Goal: Information Seeking & Learning: Find contact information

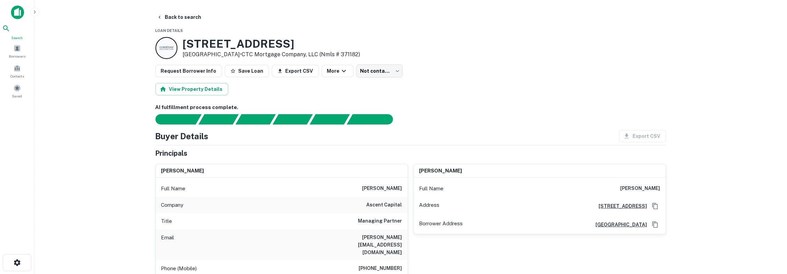
click at [10, 29] on icon at bounding box center [6, 28] width 8 height 8
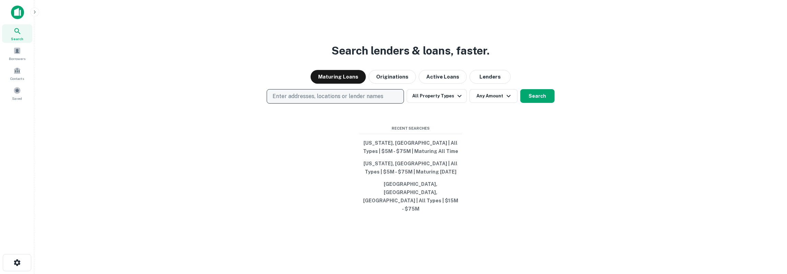
click at [312, 100] on p "Enter addresses, locations or lender names" at bounding box center [327, 96] width 111 height 8
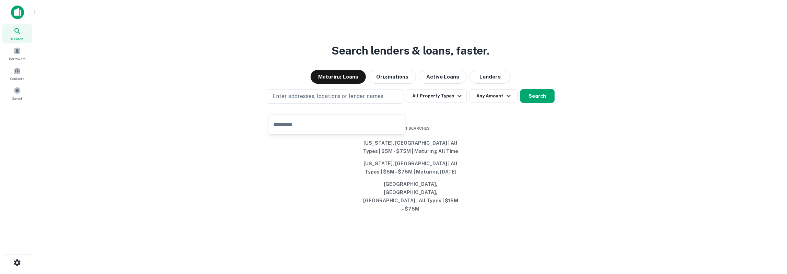
type input "**********"
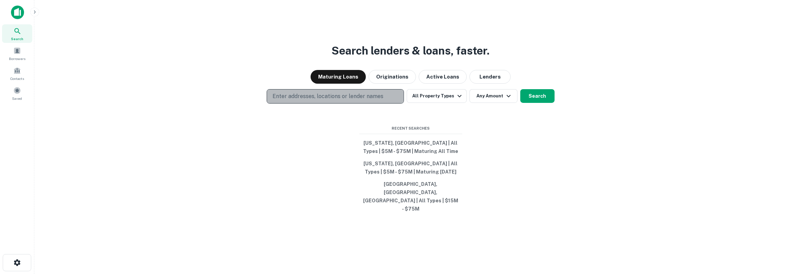
click at [338, 100] on p "Enter addresses, locations or lender names" at bounding box center [327, 96] width 111 height 8
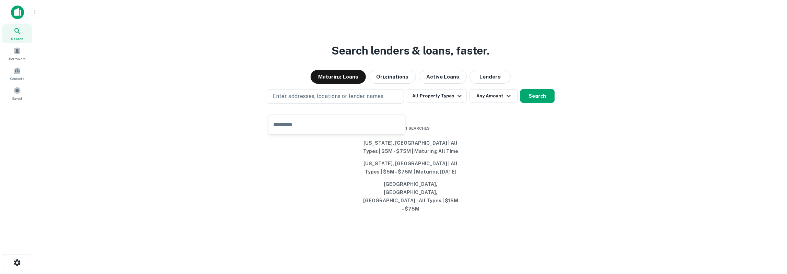
type input "**********"
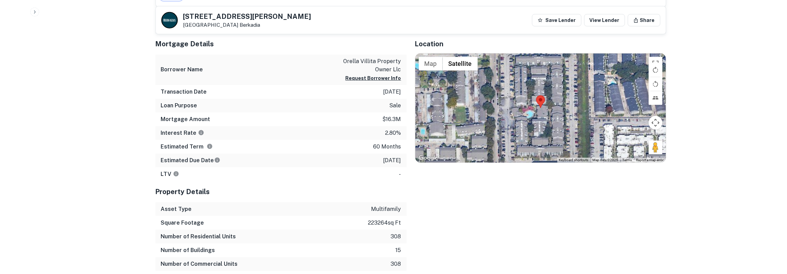
scroll to position [357, 0]
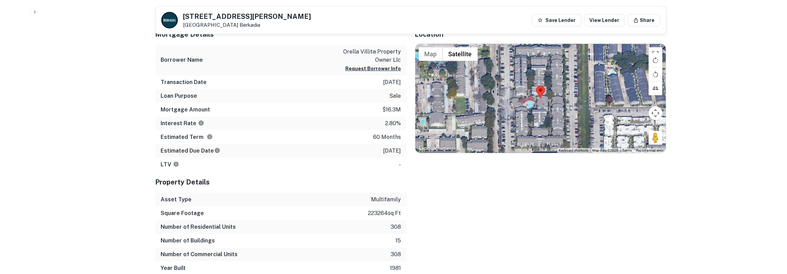
click at [32, 13] on icon "button" at bounding box center [34, 11] width 5 height 5
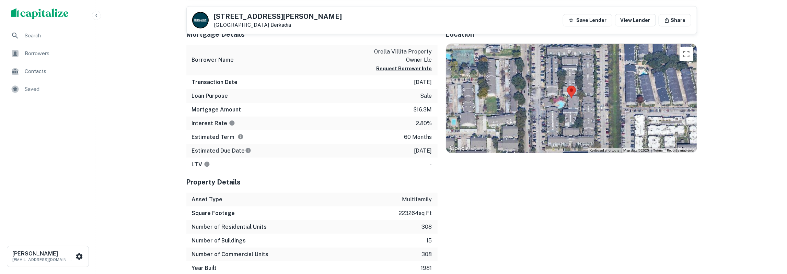
click at [25, 30] on div "Search" at bounding box center [47, 35] width 85 height 16
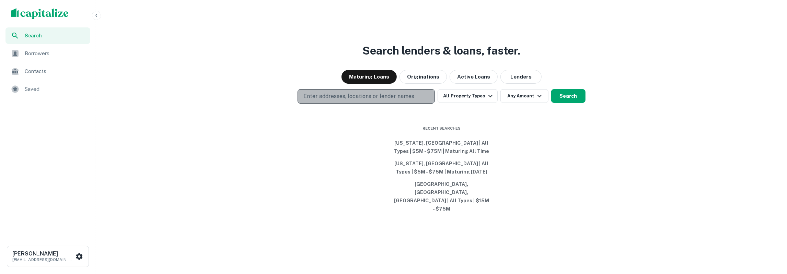
click at [335, 100] on p "Enter addresses, locations or lender names" at bounding box center [358, 96] width 111 height 8
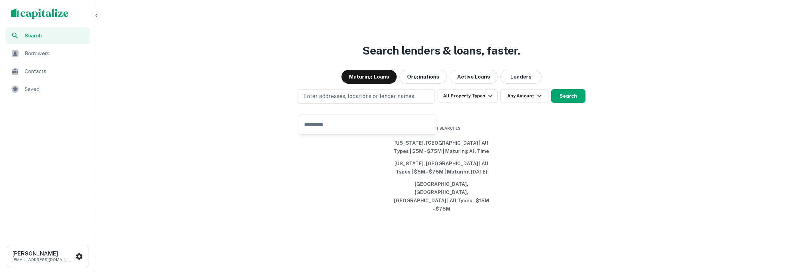
type input "**********"
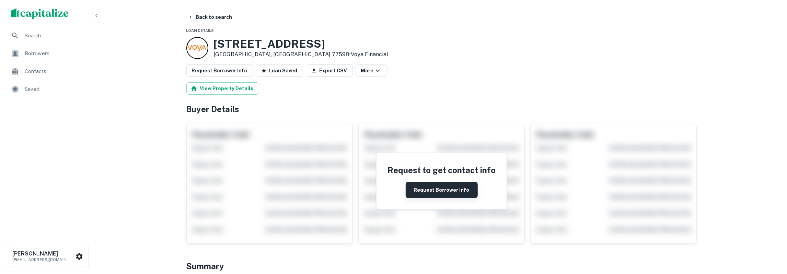
click at [454, 187] on button "Request Borrower Info" at bounding box center [441, 190] width 72 height 16
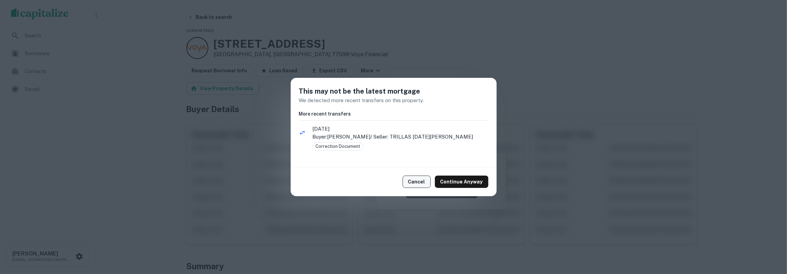
click at [424, 178] on button "Cancel" at bounding box center [416, 182] width 28 height 12
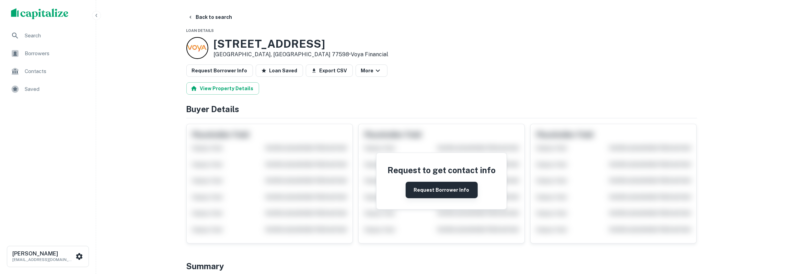
click at [429, 188] on button "Request Borrower Info" at bounding box center [441, 190] width 72 height 16
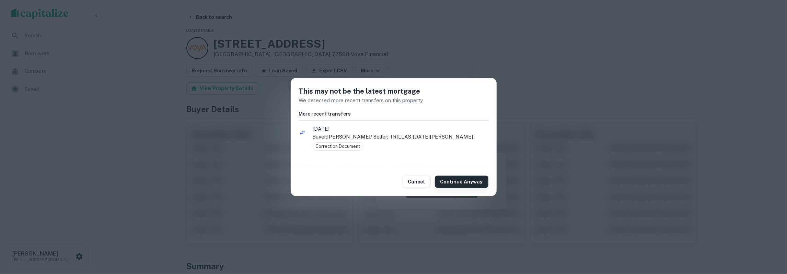
click at [445, 180] on button "Continue Anyway" at bounding box center [462, 182] width 54 height 12
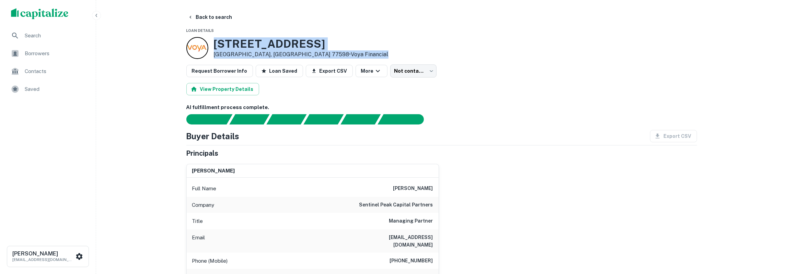
drag, startPoint x: 215, startPoint y: 44, endPoint x: 311, endPoint y: 54, distance: 96.9
click at [311, 54] on div "270 El Dorado Blvd Webster, TX 77598 • Voya Financial" at bounding box center [301, 47] width 175 height 21
copy div "270 El Dorado Blvd Webster, TX 77598 • Voya Financial"
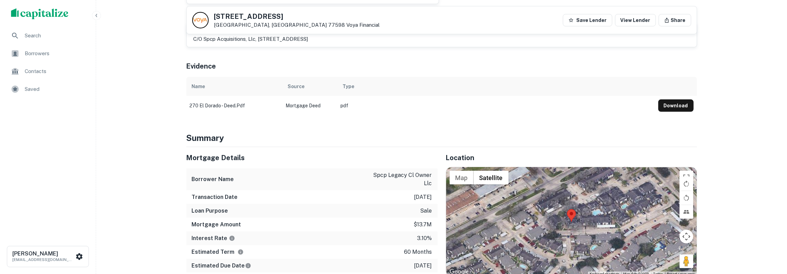
scroll to position [428, 0]
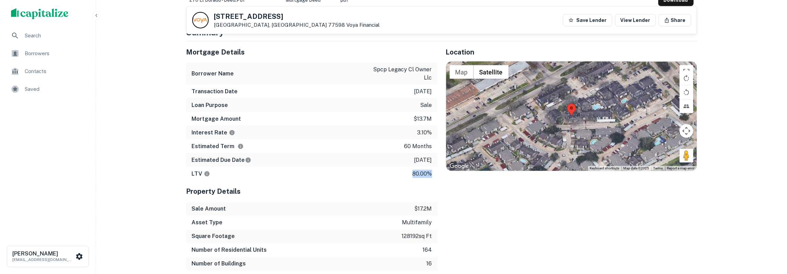
drag, startPoint x: 187, startPoint y: 49, endPoint x: 432, endPoint y: 171, distance: 273.8
click at [432, 171] on div "Mortgage Details Borrower Name spcp legacy cl owner llc Transaction Date 5/20/2…" at bounding box center [311, 111] width 251 height 139
click at [29, 87] on span "Saved" at bounding box center [55, 89] width 61 height 8
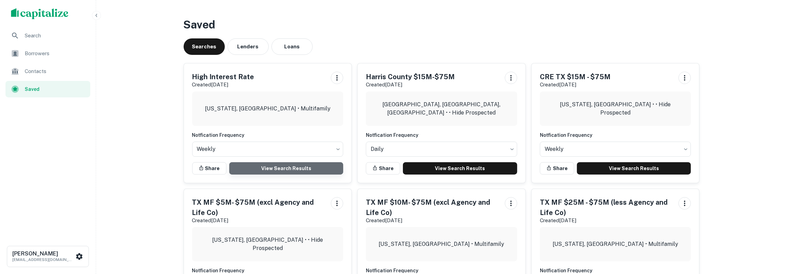
click at [280, 164] on link "View Search Results" at bounding box center [286, 168] width 114 height 12
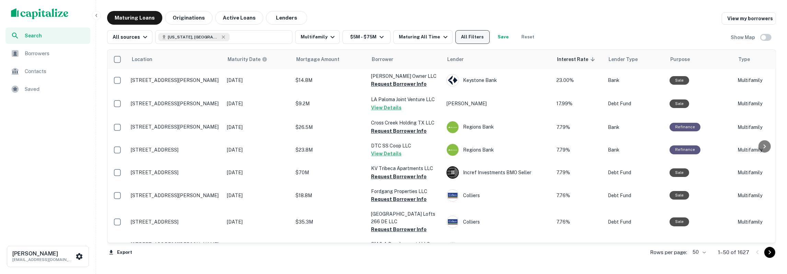
click at [458, 34] on button "All Filters" at bounding box center [472, 37] width 34 height 14
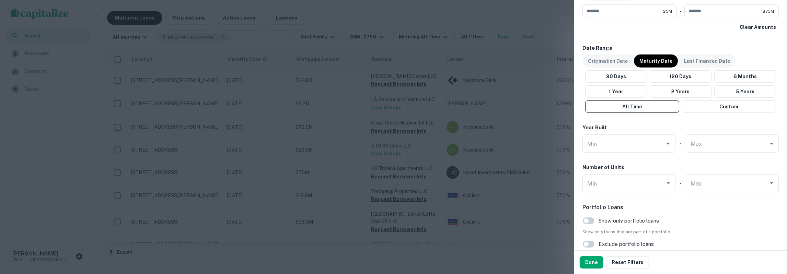
scroll to position [615, 0]
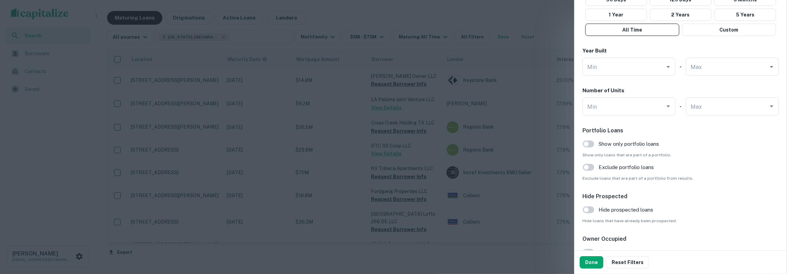
click at [620, 212] on span "Hide prospected loans" at bounding box center [625, 210] width 55 height 8
click at [593, 263] on button "Done" at bounding box center [591, 262] width 24 height 12
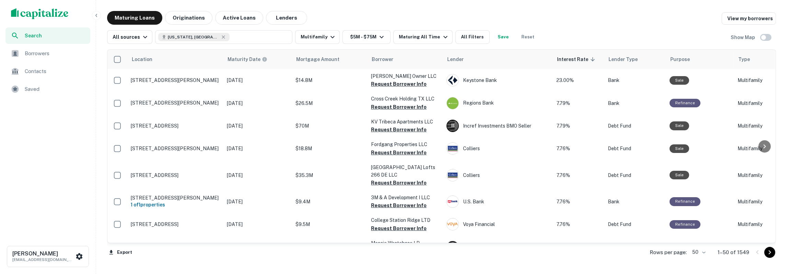
click at [67, 125] on div "Search Borrowers Contacts Saved" at bounding box center [48, 131] width 96 height 209
click at [214, 40] on button "Texas, USA" at bounding box center [223, 37] width 137 height 14
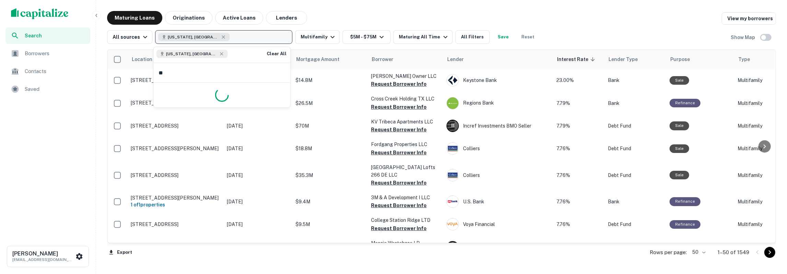
type input "*"
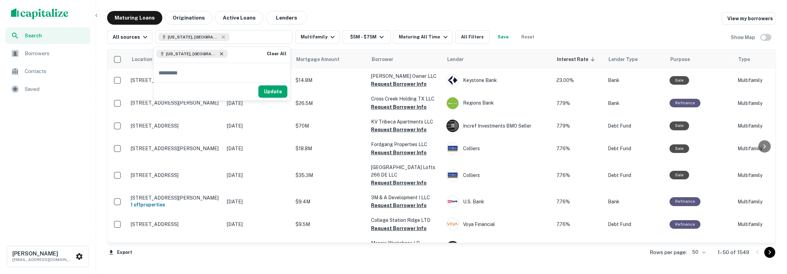
click at [219, 55] on icon at bounding box center [221, 53] width 5 height 5
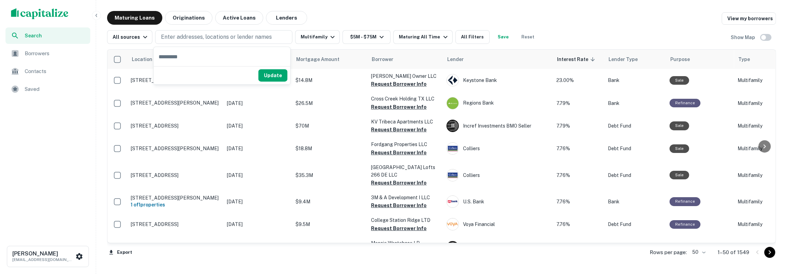
click at [182, 56] on input "text" at bounding box center [222, 56] width 137 height 19
type input "**********"
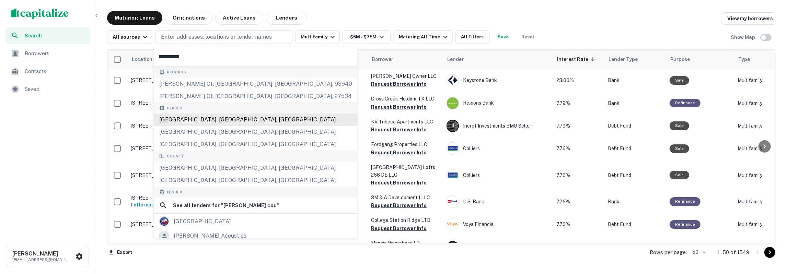
click at [187, 120] on div "Harris County, TX, USA" at bounding box center [256, 120] width 204 height 12
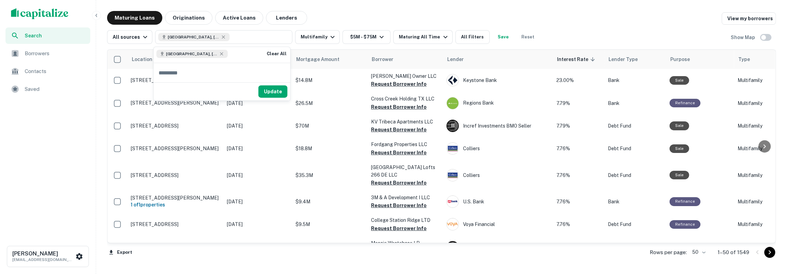
click at [203, 68] on input "text" at bounding box center [222, 72] width 137 height 19
type input "*********"
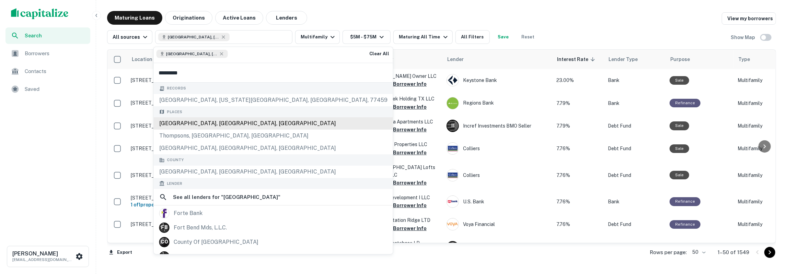
click at [204, 124] on div "Fort Bend County, TX, USA" at bounding box center [273, 123] width 239 height 12
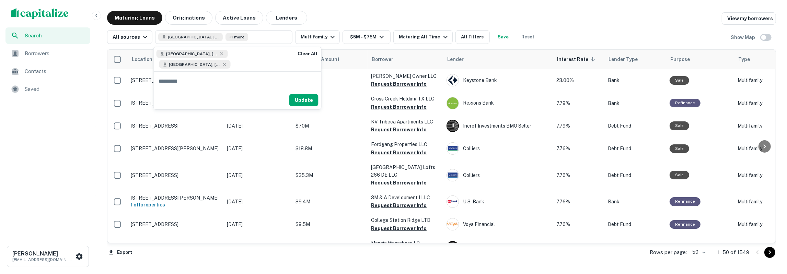
click at [189, 83] on input "text" at bounding box center [237, 81] width 167 height 19
type input "**********"
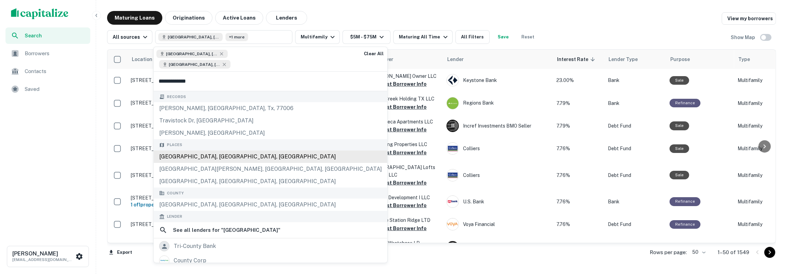
click at [189, 155] on div "Places Travis County, TX, USA San Leanna, TX, USA West Lake Hills, TX, USA" at bounding box center [271, 163] width 234 height 48
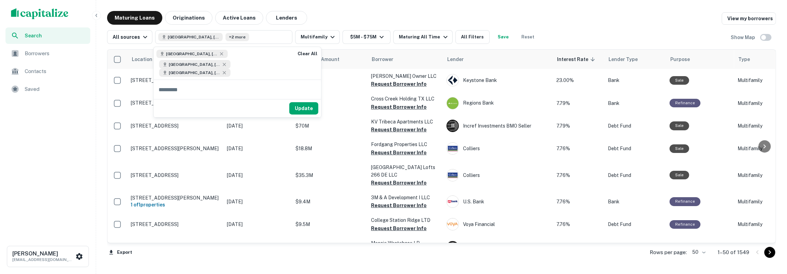
click at [182, 87] on input "text" at bounding box center [237, 89] width 167 height 19
type input "**********"
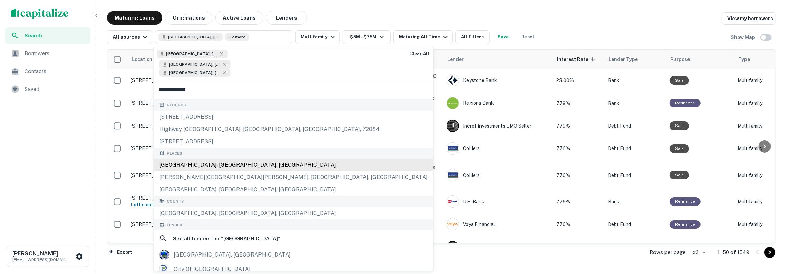
click at [193, 163] on div "Places Dallas County, TX, USA Cockrell Hill, TX, USA Dallas, TX, USA" at bounding box center [294, 172] width 280 height 48
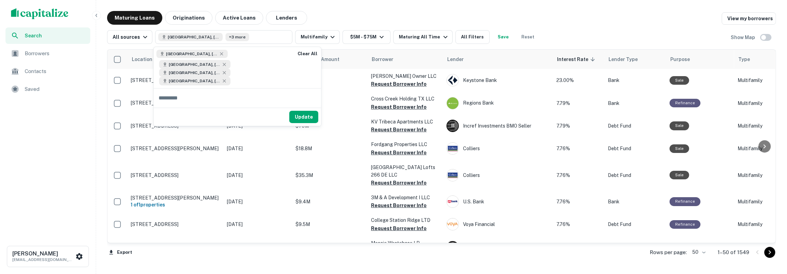
click at [182, 96] on input "text" at bounding box center [237, 97] width 167 height 19
type input "**********"
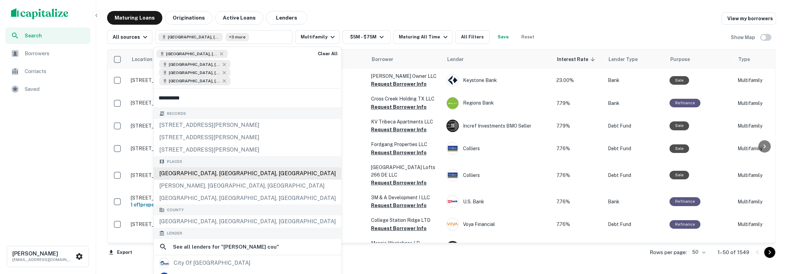
click at [210, 176] on div "Places Denton County, TX, USA Justin, TX, USA Hebron, TX, USA" at bounding box center [248, 180] width 188 height 48
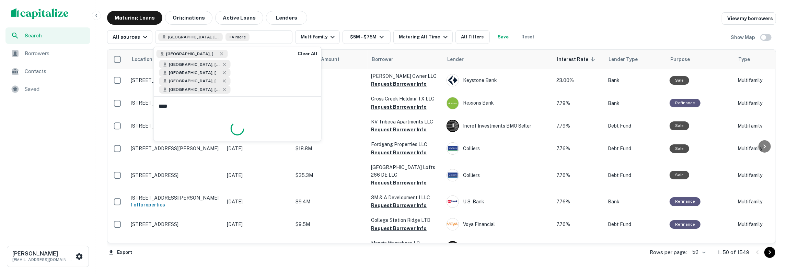
type input "*****"
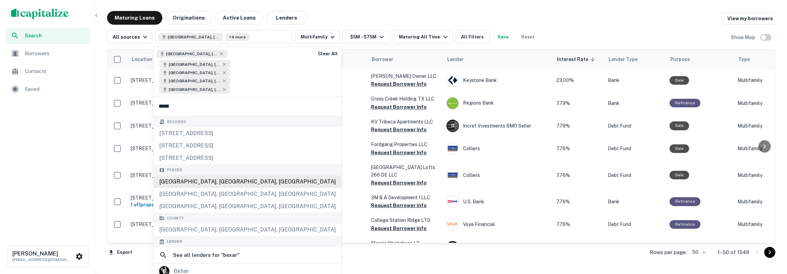
click at [207, 184] on div "Bexar County, TX, USA" at bounding box center [248, 182] width 188 height 12
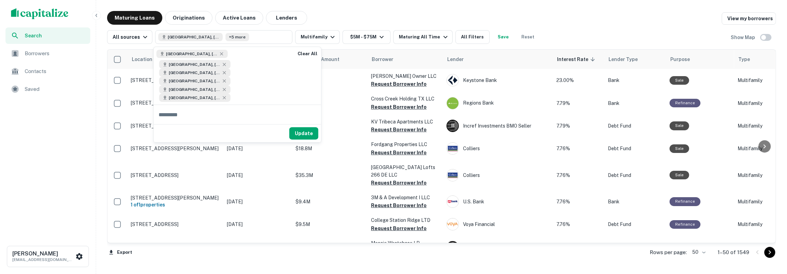
click at [178, 115] on input "text" at bounding box center [237, 114] width 167 height 19
type input "*******"
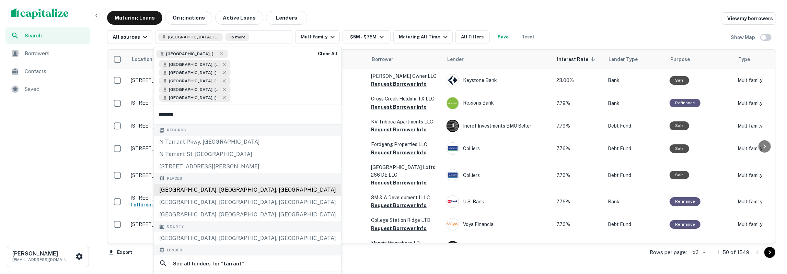
click at [184, 189] on div "Tarrant County, TX, USA" at bounding box center [248, 190] width 188 height 12
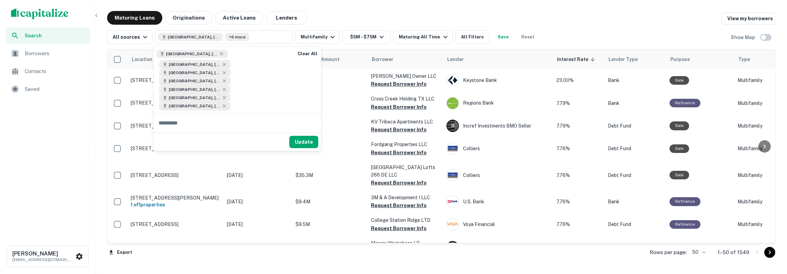
click at [193, 124] on input "text" at bounding box center [237, 123] width 167 height 19
type input "******"
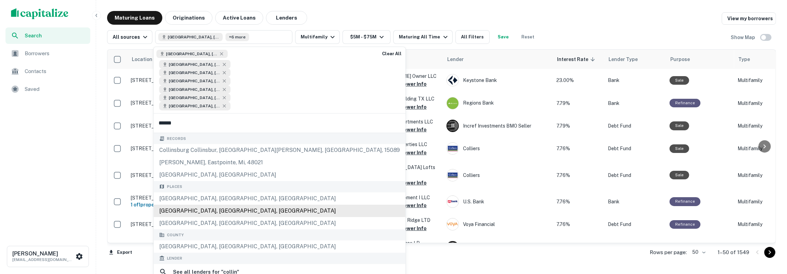
click at [181, 208] on div "Collin County, TX, USA" at bounding box center [280, 211] width 252 height 12
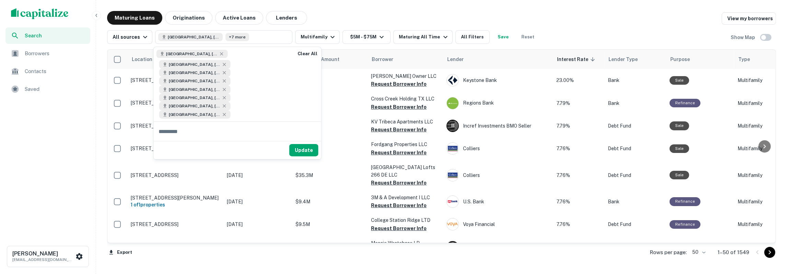
click at [179, 129] on input "text" at bounding box center [237, 131] width 167 height 19
type input "**********"
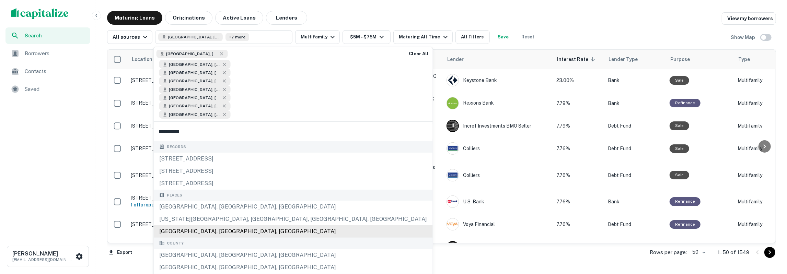
click at [193, 228] on div "El Paso County, TX, USA" at bounding box center [293, 231] width 279 height 12
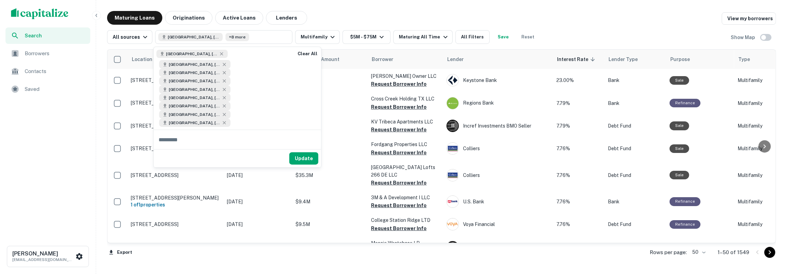
click at [182, 143] on input "text" at bounding box center [237, 139] width 167 height 19
type input "******"
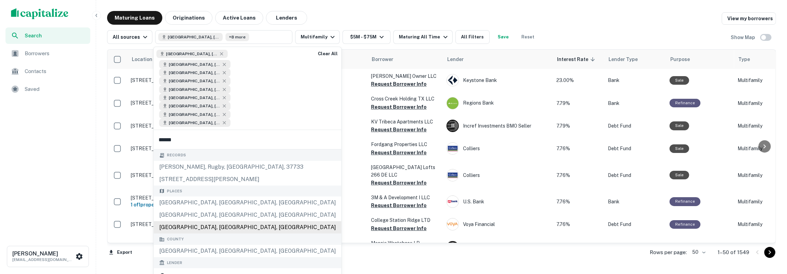
click at [186, 223] on div "Montgomery County, TX, USA" at bounding box center [248, 227] width 188 height 12
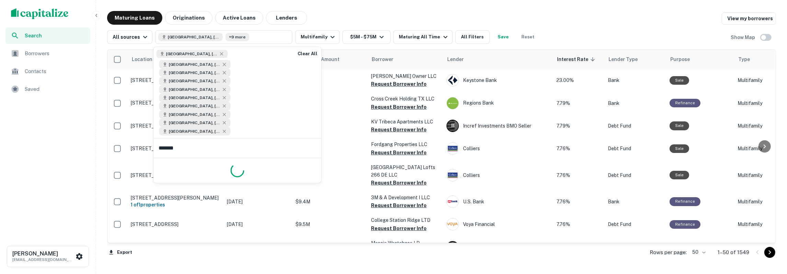
type input "********"
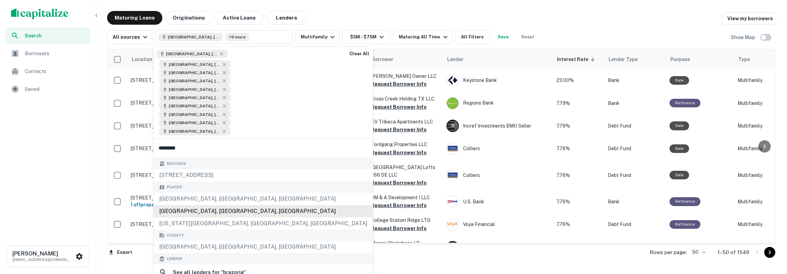
click at [188, 209] on div "Places Brazoria, TX, USA Brazoria County, TX, USA Iowa Colony, TX, USA" at bounding box center [263, 205] width 219 height 48
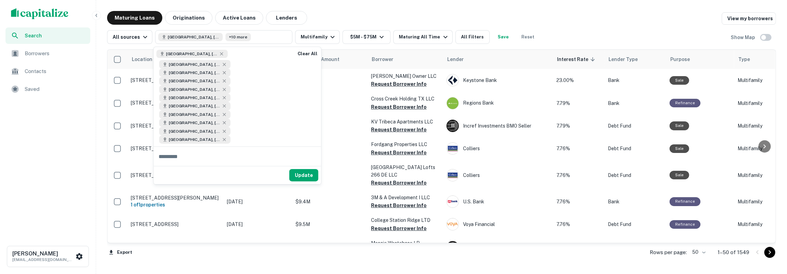
click at [186, 157] on input "text" at bounding box center [237, 156] width 167 height 19
type input "**********"
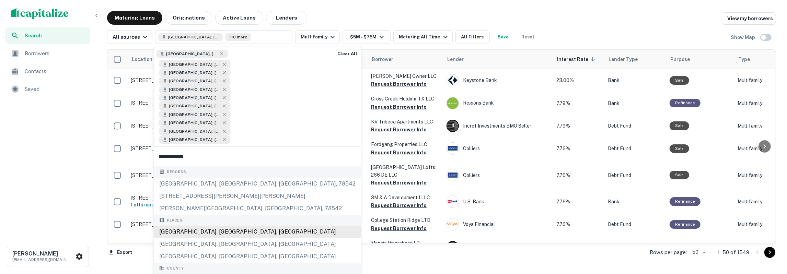
click at [185, 229] on div "Hidalgo County, TX, USA" at bounding box center [257, 232] width 207 height 12
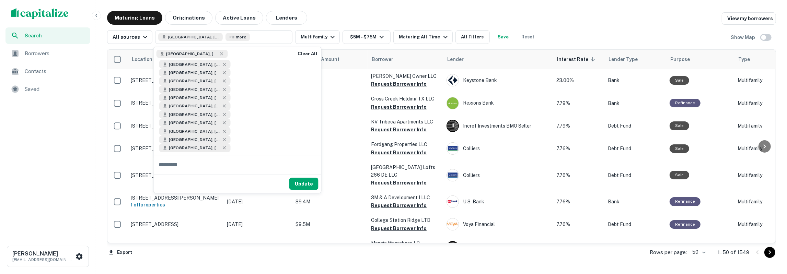
click at [193, 166] on input "text" at bounding box center [237, 164] width 167 height 19
type input "**********"
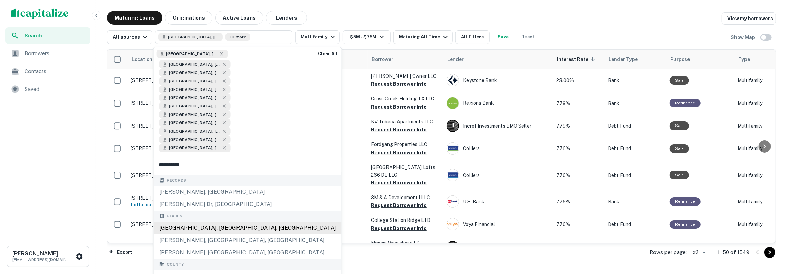
click at [200, 226] on div "Williamson County, TX, USA" at bounding box center [248, 228] width 188 height 12
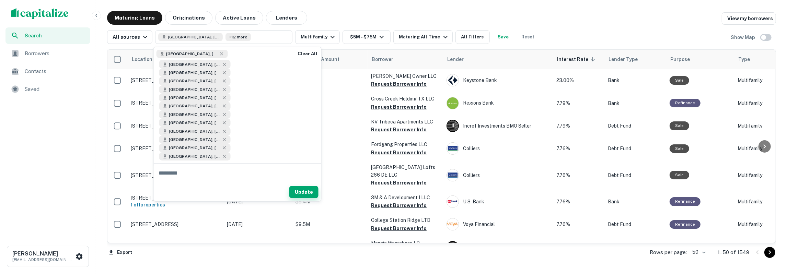
click at [299, 195] on button "Update" at bounding box center [303, 192] width 29 height 12
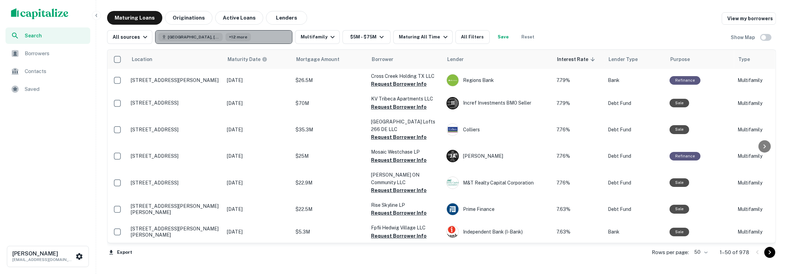
click at [261, 40] on button "Harris County, TX, USA +12 more" at bounding box center [223, 37] width 137 height 14
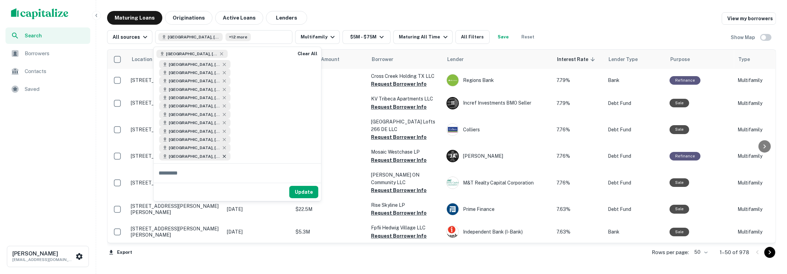
click at [225, 157] on icon at bounding box center [224, 156] width 3 height 3
click at [306, 182] on button "Update" at bounding box center [303, 184] width 29 height 12
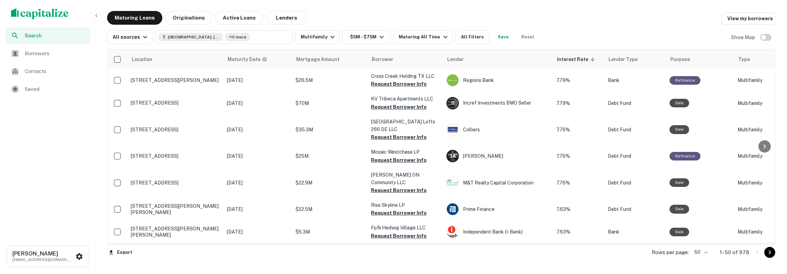
click at [499, 35] on button "Save" at bounding box center [503, 37] width 22 height 14
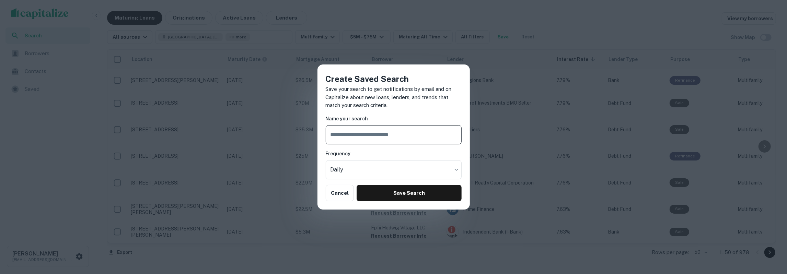
click at [380, 131] on input "text" at bounding box center [394, 134] width 136 height 19
click at [345, 135] on input "**********" at bounding box center [394, 134] width 136 height 19
type input "**********"
click at [366, 170] on body "Search Borrowers Contacts Saved Tony Talamas ttalamas@basisinvgroup.com Maturin…" at bounding box center [393, 137] width 787 height 274
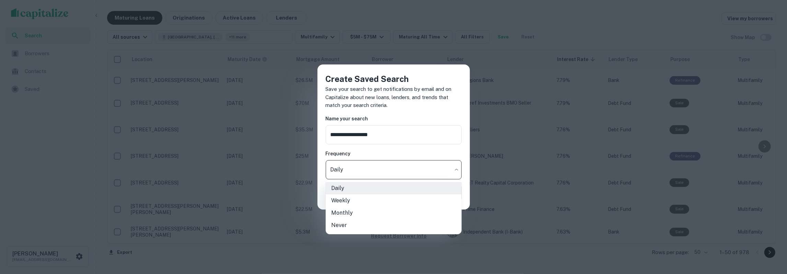
click at [360, 199] on li "Weekly" at bounding box center [394, 200] width 136 height 12
type input "******"
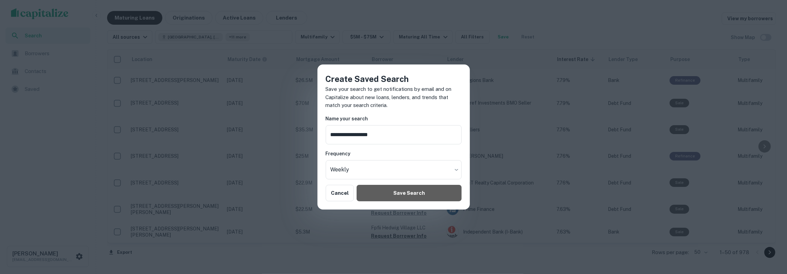
click at [377, 199] on button "Save Search" at bounding box center [408, 193] width 105 height 16
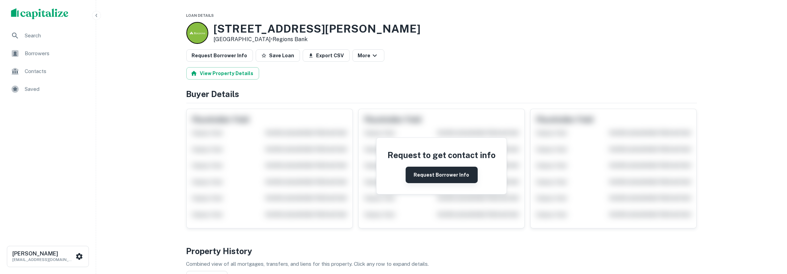
click at [462, 168] on button "Request Borrower Info" at bounding box center [441, 175] width 72 height 16
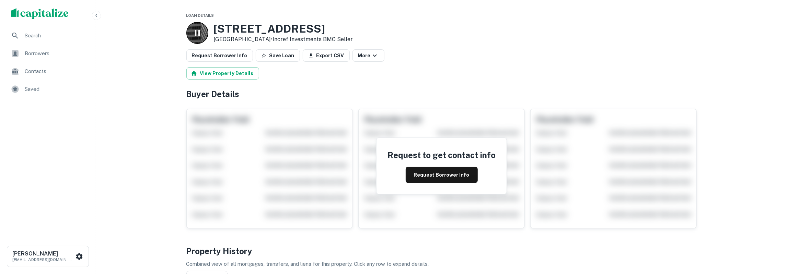
click at [418, 192] on div "Request to get contact info Request Borrower Info" at bounding box center [441, 166] width 130 height 56
click at [420, 177] on button "Request Borrower Info" at bounding box center [441, 175] width 72 height 16
click at [433, 175] on button "Request Borrower Info" at bounding box center [441, 175] width 72 height 16
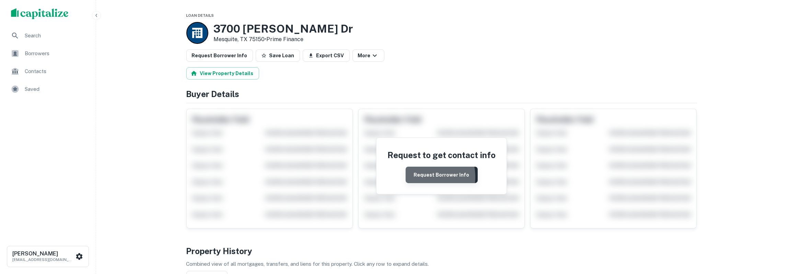
click at [413, 177] on button "Request Borrower Info" at bounding box center [441, 175] width 72 height 16
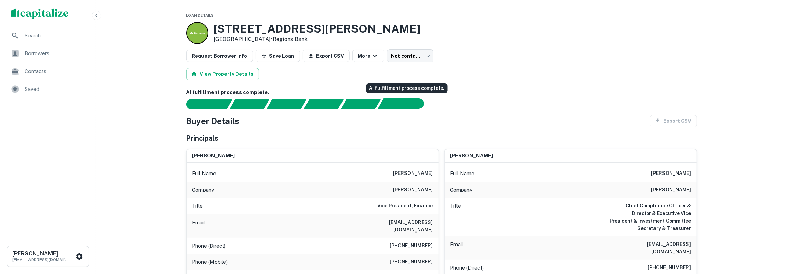
scroll to position [36, 0]
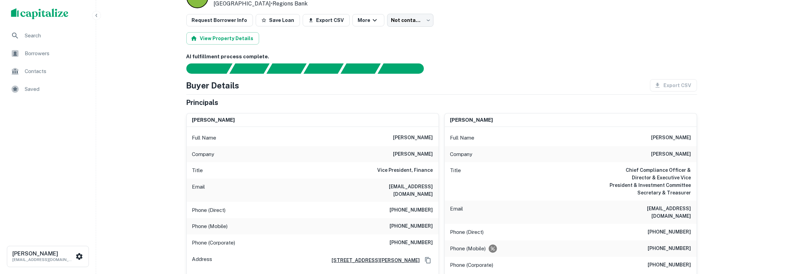
click at [227, 121] on h6 "clinton t. laechelin" at bounding box center [213, 120] width 43 height 8
copy h6 "laechelin"
click at [413, 187] on h6 "claechelin@sarofim.com" at bounding box center [392, 190] width 82 height 15
drag, startPoint x: 405, startPoint y: 187, endPoint x: 433, endPoint y: 188, distance: 28.2
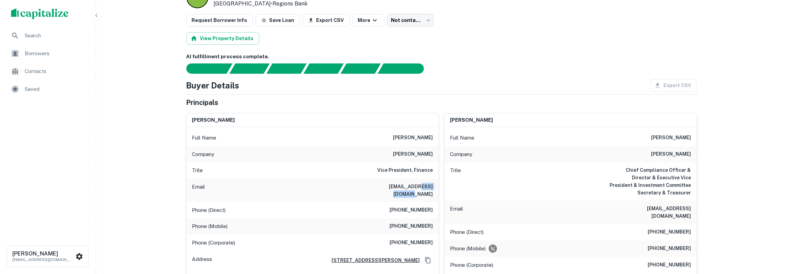
click at [433, 188] on div "Email claechelin@sarofim.com" at bounding box center [313, 190] width 252 height 23
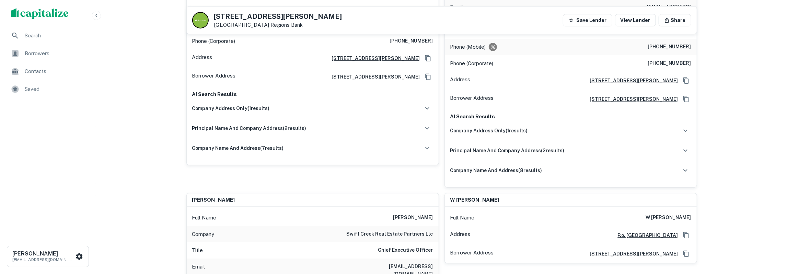
scroll to position [0, 0]
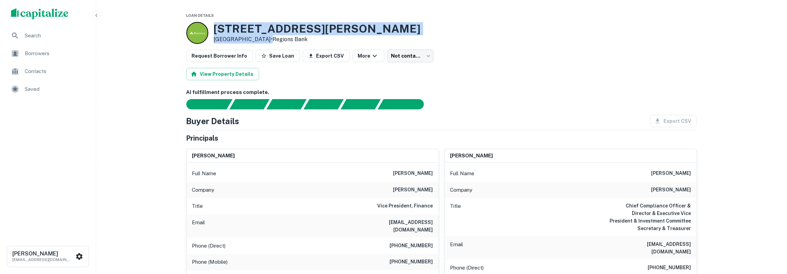
drag, startPoint x: 215, startPoint y: 26, endPoint x: 268, endPoint y: 38, distance: 54.1
click at [268, 38] on div "6301 Old Denton Rd Fort Worth, TX 76131 • Regions Bank" at bounding box center [317, 32] width 207 height 21
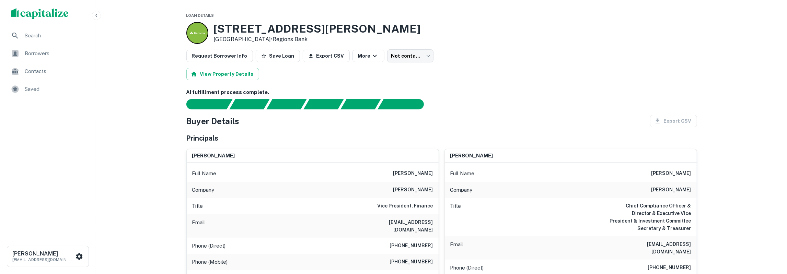
click at [399, 173] on h6 "clinton t. laechelin" at bounding box center [413, 173] width 40 height 8
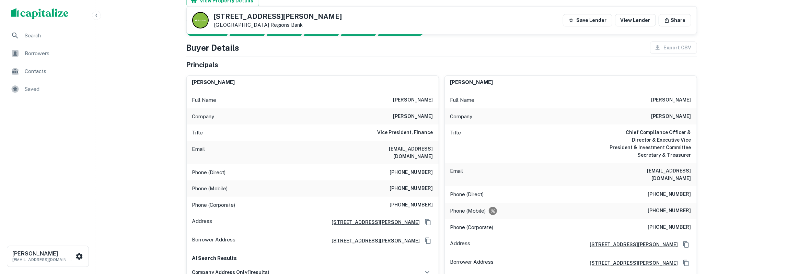
scroll to position [36, 0]
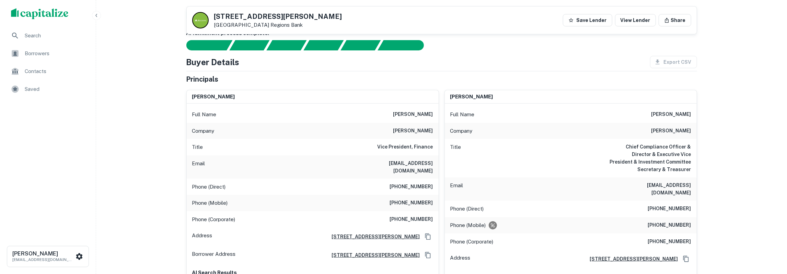
click at [409, 131] on h6 "fayez sarofim" at bounding box center [413, 131] width 40 height 8
click at [402, 150] on h6 "Vice President, Finance" at bounding box center [405, 147] width 56 height 8
click at [402, 147] on h6 "Vice President, Finance" at bounding box center [405, 147] width 56 height 8
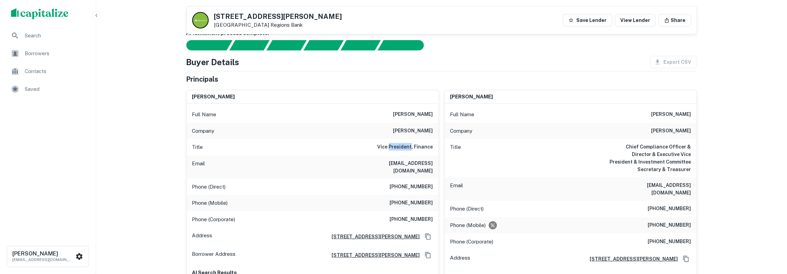
click at [402, 147] on h6 "Vice President, Finance" at bounding box center [405, 147] width 56 height 8
click at [415, 163] on h6 "claechelin@sarofim.com" at bounding box center [392, 166] width 82 height 15
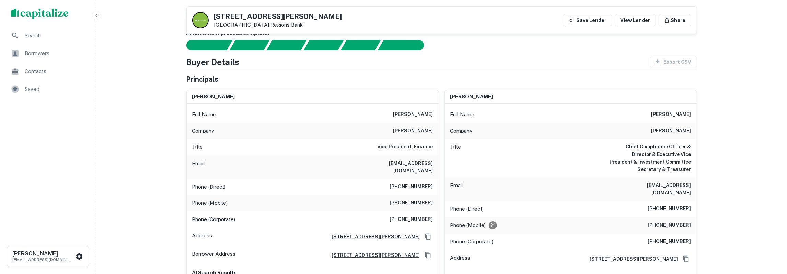
click at [425, 183] on h6 "(713) 308-2784" at bounding box center [411, 187] width 43 height 8
click at [424, 183] on h6 "(713) 308-2784" at bounding box center [411, 187] width 43 height 8
click at [404, 199] on h6 "(713) 818-2719" at bounding box center [411, 203] width 43 height 8
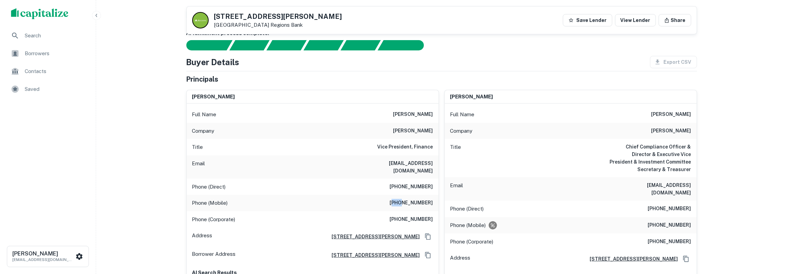
click at [404, 199] on h6 "(713) 818-2719" at bounding box center [411, 203] width 43 height 8
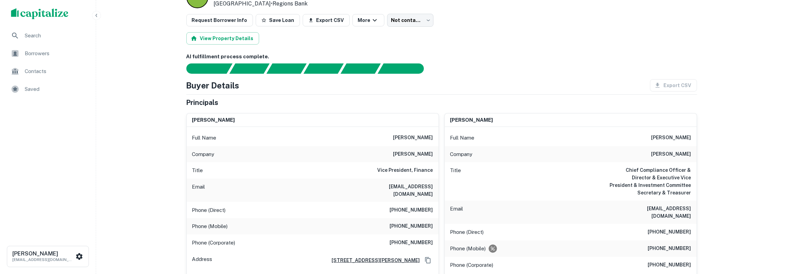
scroll to position [0, 0]
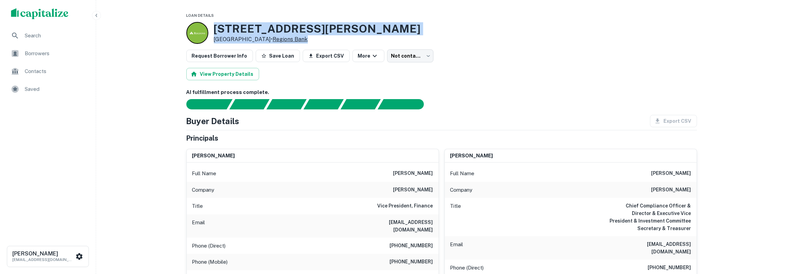
drag, startPoint x: 214, startPoint y: 28, endPoint x: 305, endPoint y: 37, distance: 91.7
click at [305, 37] on div "6301 Old Denton Rd Fort Worth, TX 76131 • Regions Bank" at bounding box center [317, 32] width 207 height 21
copy div "6301 Old Denton Rd Fort Worth, TX 76131 • Regions Bank"
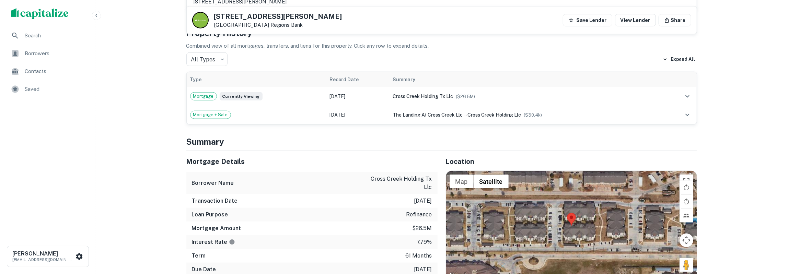
scroll to position [785, 0]
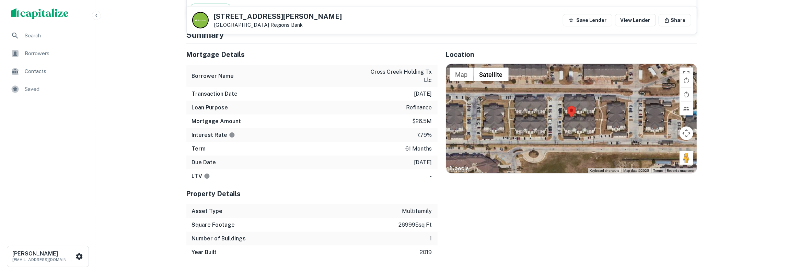
drag, startPoint x: 188, startPoint y: 44, endPoint x: 431, endPoint y: 153, distance: 266.2
click at [431, 153] on div "Mortgage Details Borrower Name cross creek holding tx llc Transaction Date 11/2…" at bounding box center [311, 113] width 251 height 139
